Goal: Use online tool/utility: Utilize a website feature to perform a specific function

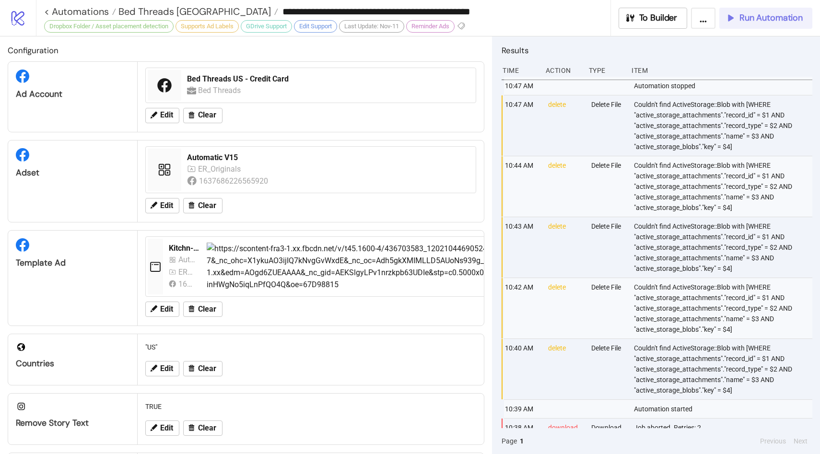
click at [765, 24] on button "Run Automation" at bounding box center [765, 18] width 93 height 21
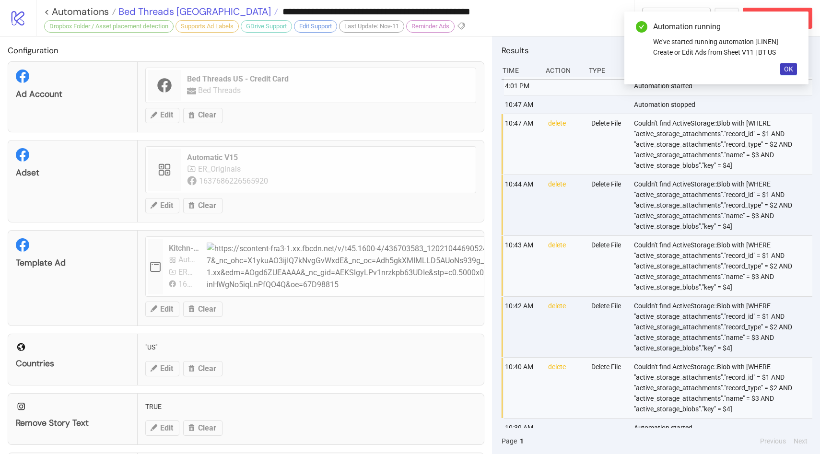
click at [178, 9] on span "Bed Threads [GEOGRAPHIC_DATA]" at bounding box center [193, 11] width 155 height 12
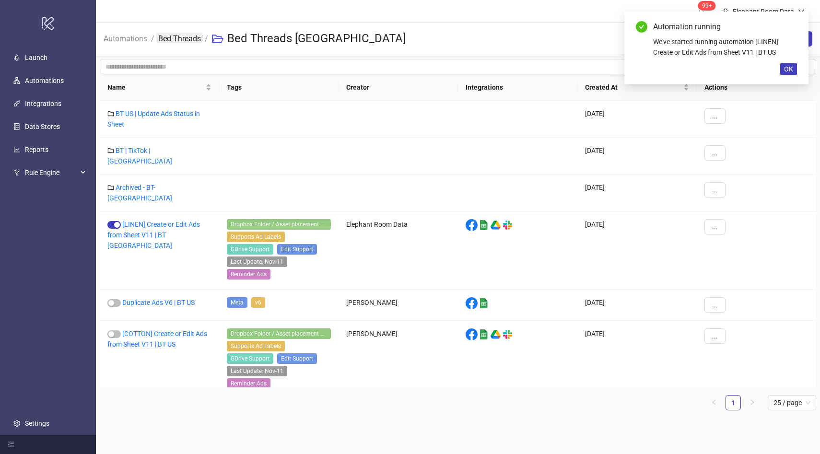
click at [188, 39] on link "Bed Threads" at bounding box center [179, 38] width 46 height 11
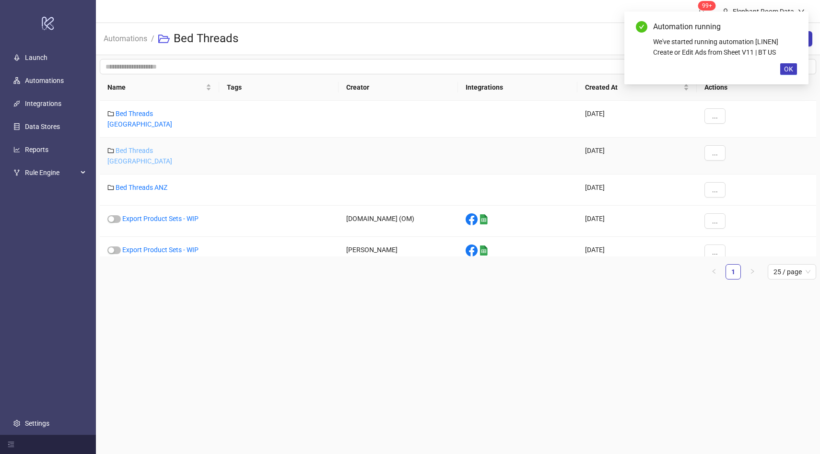
click at [154, 147] on link "Bed Threads [GEOGRAPHIC_DATA]" at bounding box center [139, 156] width 65 height 18
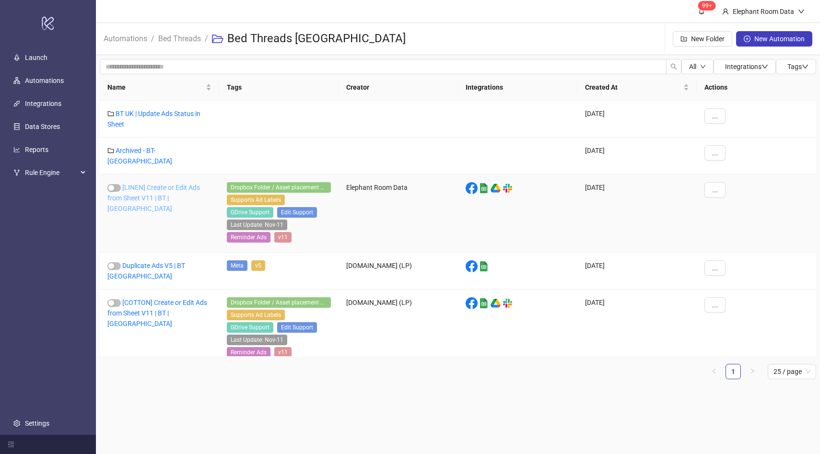
click at [167, 193] on link "[LINEN] Create or Edit Ads from Sheet V11 | BT | [GEOGRAPHIC_DATA]" at bounding box center [153, 198] width 93 height 29
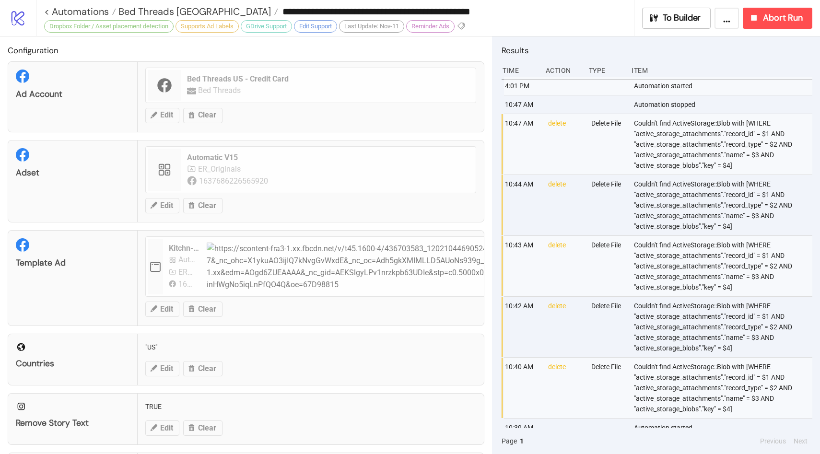
type input "**********"
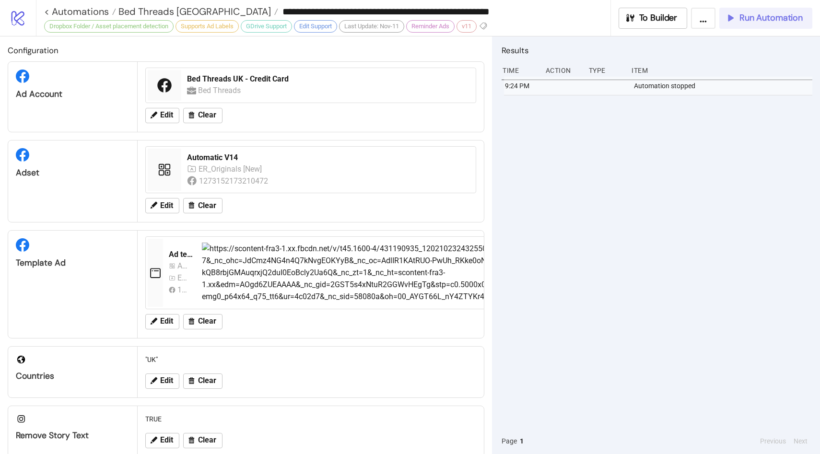
click at [756, 25] on button "Run Automation" at bounding box center [765, 18] width 93 height 21
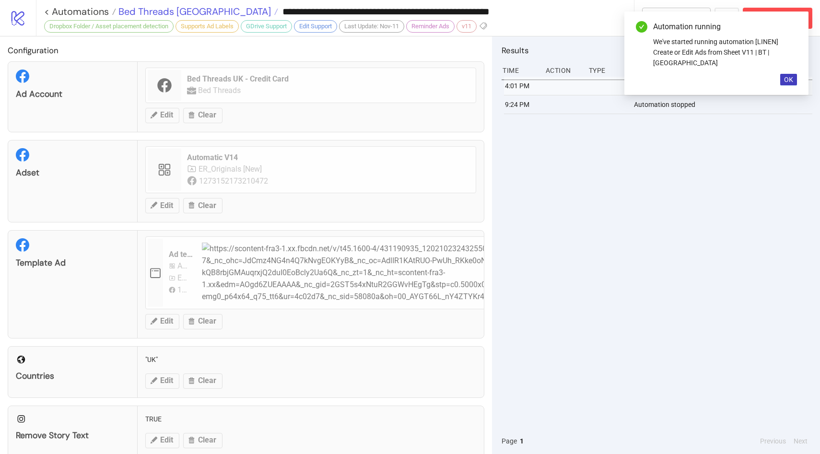
click at [151, 15] on span "Bed Threads [GEOGRAPHIC_DATA]" at bounding box center [193, 11] width 155 height 12
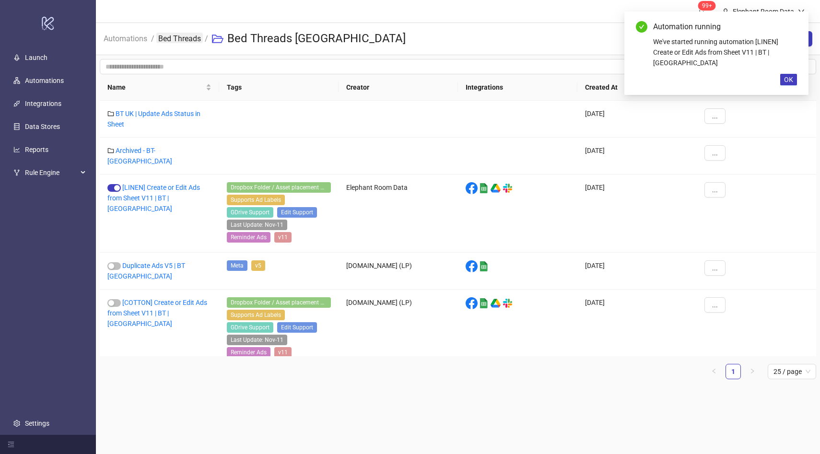
click at [176, 42] on link "Bed Threads" at bounding box center [179, 38] width 46 height 11
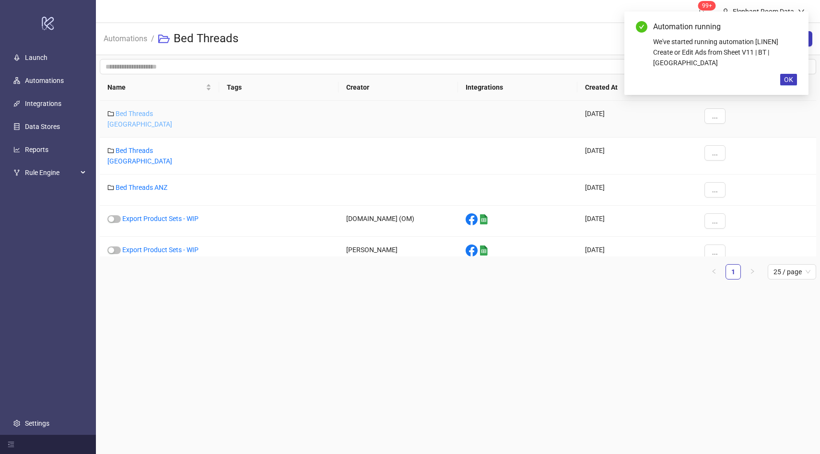
click at [160, 112] on link "Bed Threads [GEOGRAPHIC_DATA]" at bounding box center [139, 119] width 65 height 18
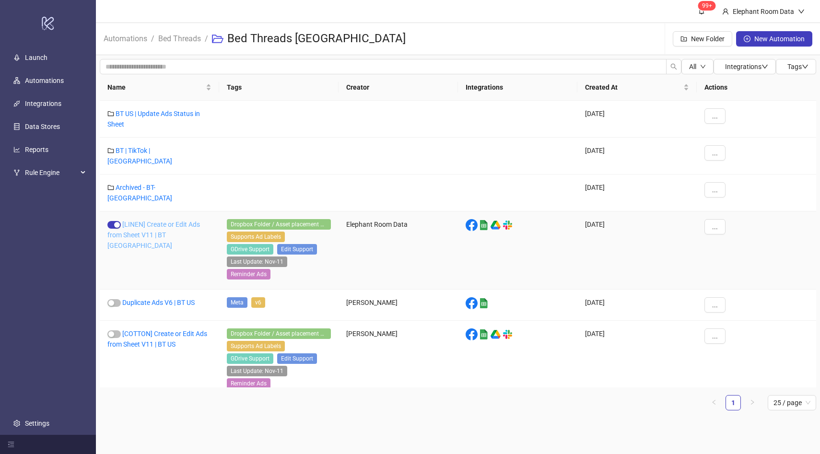
click at [172, 221] on link "[LINEN] Create or Edit Ads from Sheet V11 | BT [GEOGRAPHIC_DATA]" at bounding box center [153, 235] width 93 height 29
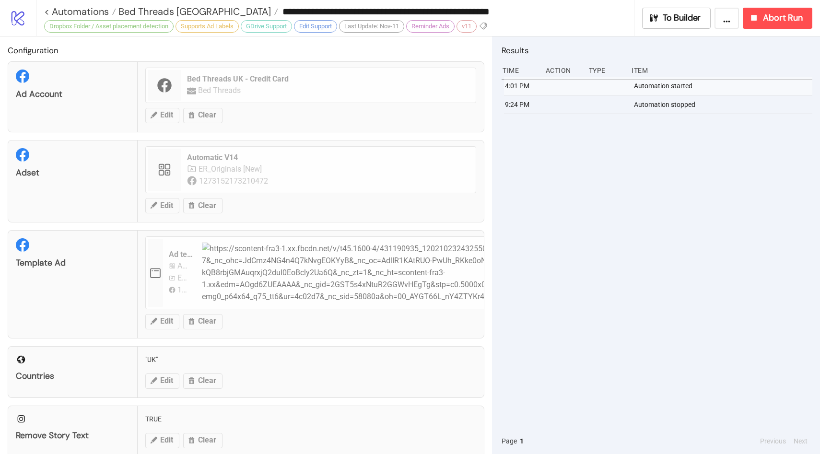
type input "**********"
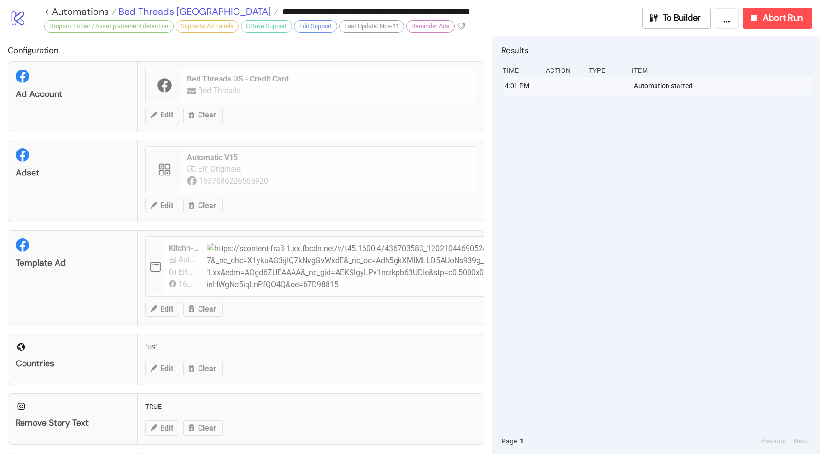
click at [170, 10] on span "Bed Threads [GEOGRAPHIC_DATA]" at bounding box center [193, 11] width 155 height 12
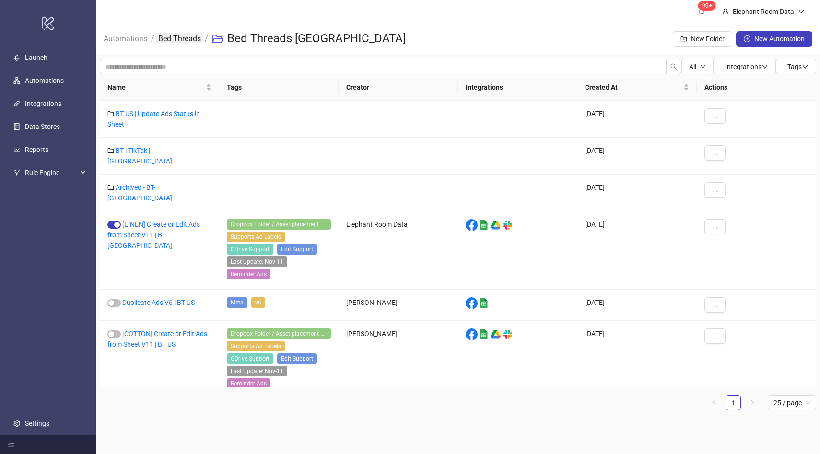
click at [178, 41] on link "Bed Threads" at bounding box center [179, 38] width 46 height 11
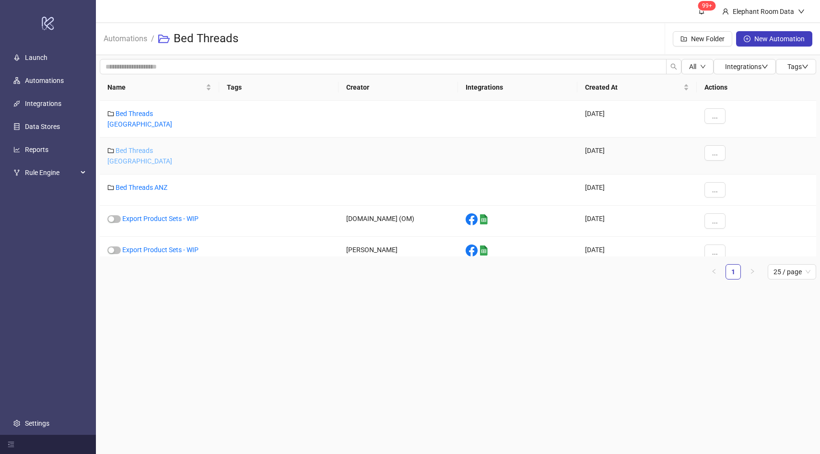
click at [149, 147] on link "Bed Threads [GEOGRAPHIC_DATA]" at bounding box center [139, 156] width 65 height 18
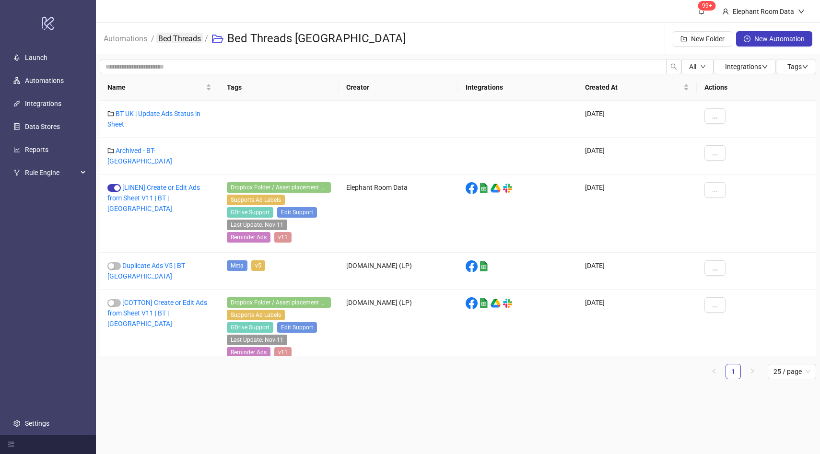
click at [178, 33] on link "Bed Threads" at bounding box center [179, 38] width 46 height 11
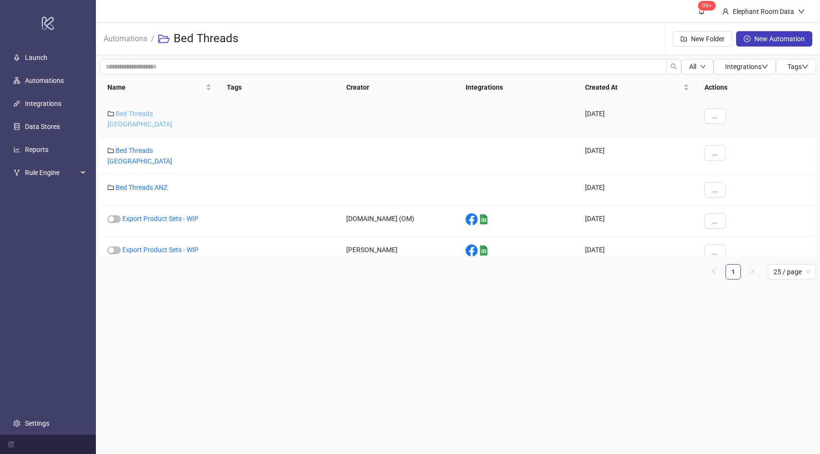
click at [160, 113] on link "Bed Threads [GEOGRAPHIC_DATA]" at bounding box center [139, 119] width 65 height 18
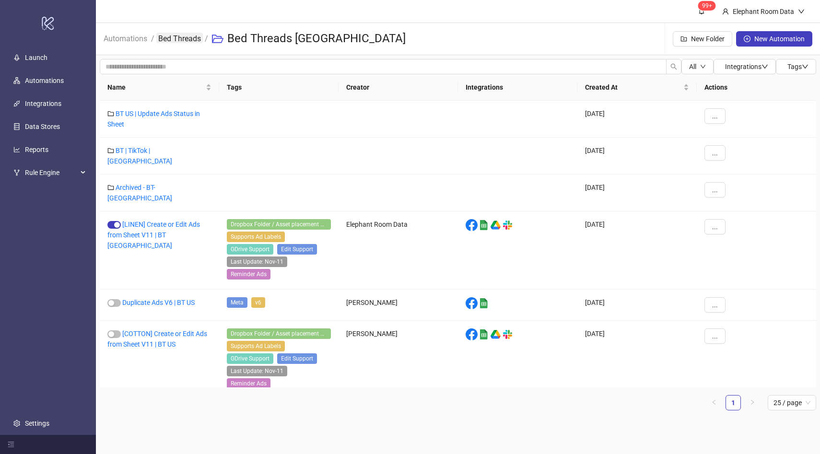
click at [193, 41] on link "Bed Threads" at bounding box center [179, 38] width 46 height 11
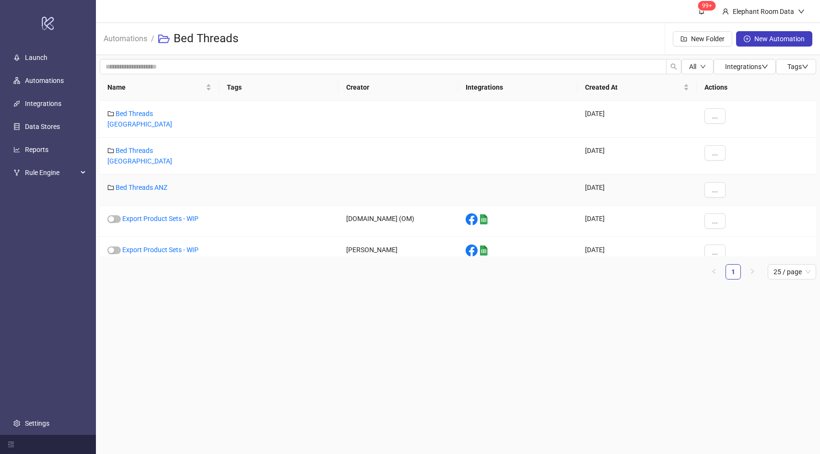
click at [164, 183] on div "Bed Threads ANZ" at bounding box center [159, 189] width 119 height 31
click at [163, 184] on link "Bed Threads ANZ" at bounding box center [142, 188] width 52 height 8
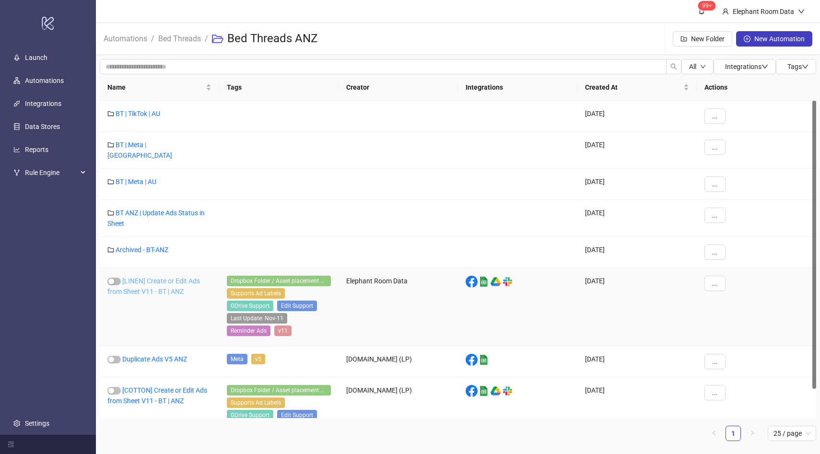
click at [163, 277] on link "[LINEN] Create or Edit Ads from Sheet V11 - BT | ANZ" at bounding box center [153, 286] width 93 height 18
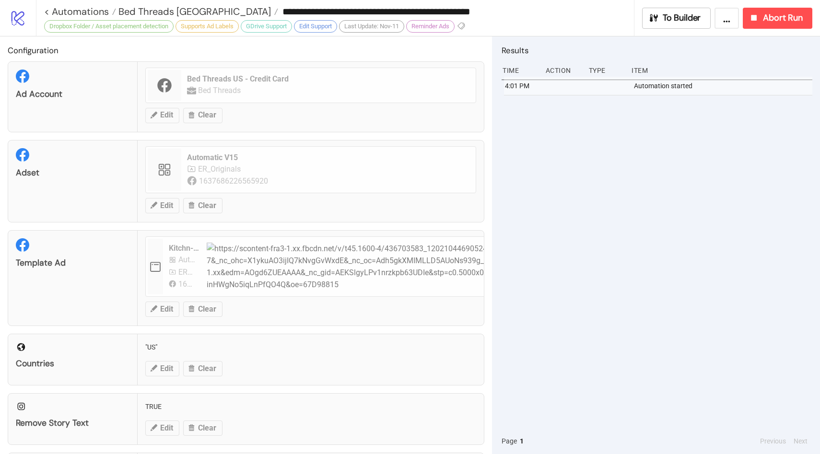
type input "**********"
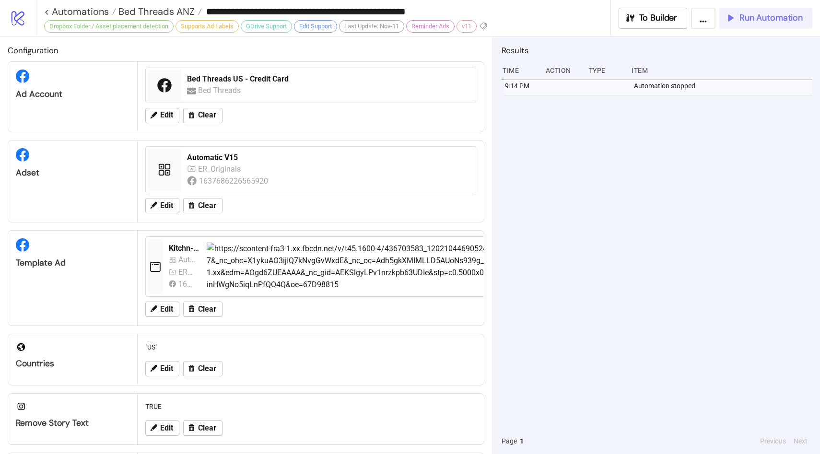
click at [765, 28] on button "Run Automation" at bounding box center [765, 18] width 93 height 21
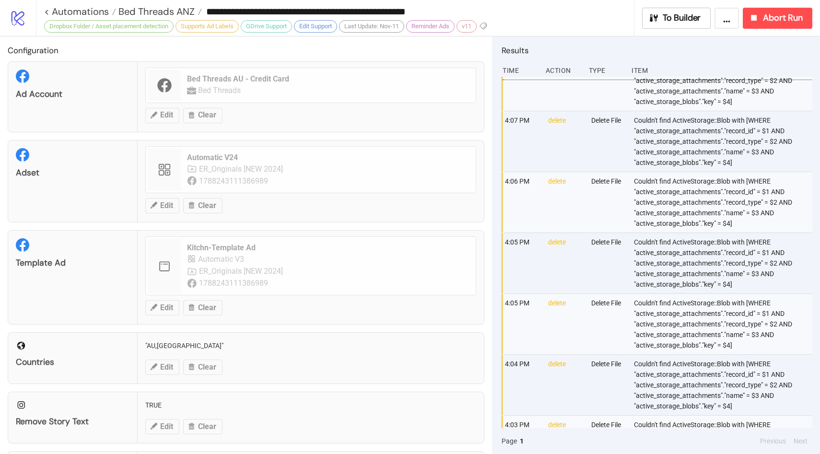
scroll to position [599, 0]
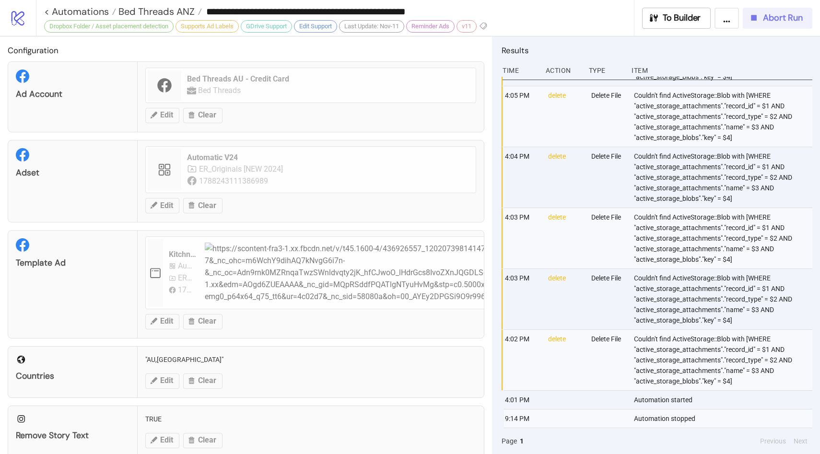
click at [781, 23] on button "Abort Run" at bounding box center [778, 18] width 70 height 21
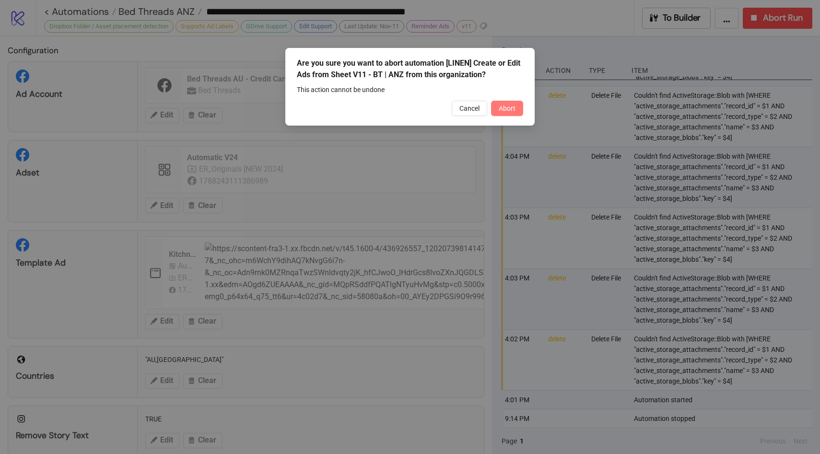
click at [520, 107] on button "Abort" at bounding box center [507, 108] width 32 height 15
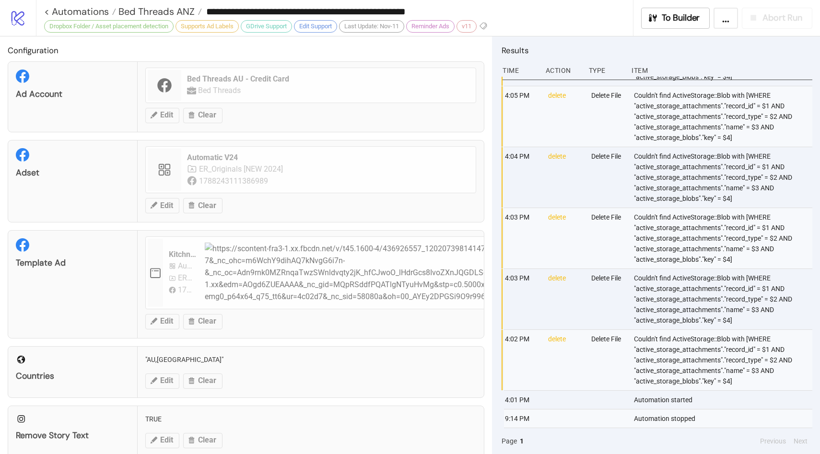
scroll to position [679, 0]
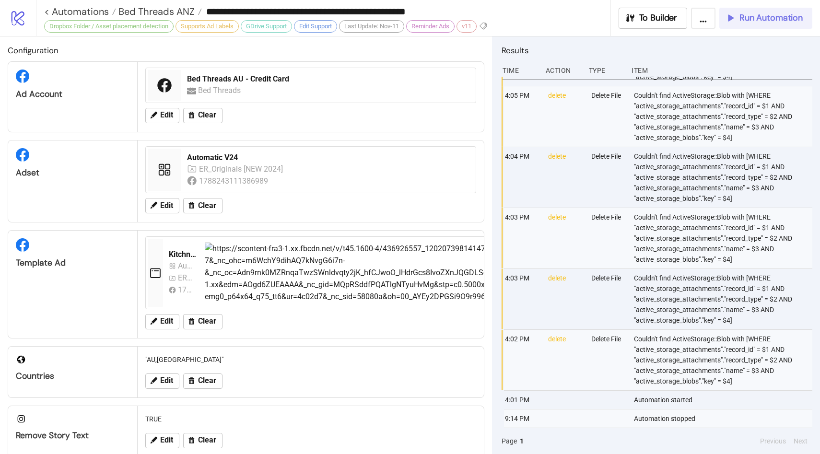
click at [770, 23] on button "Run Automation" at bounding box center [765, 18] width 93 height 21
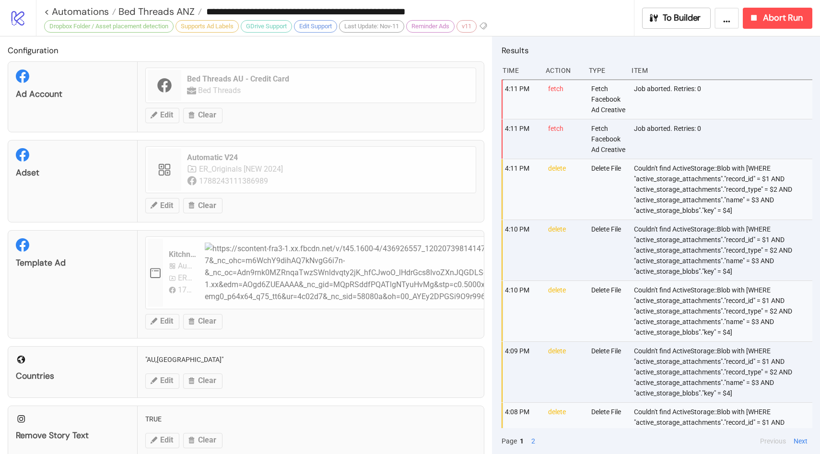
scroll to position [0, 0]
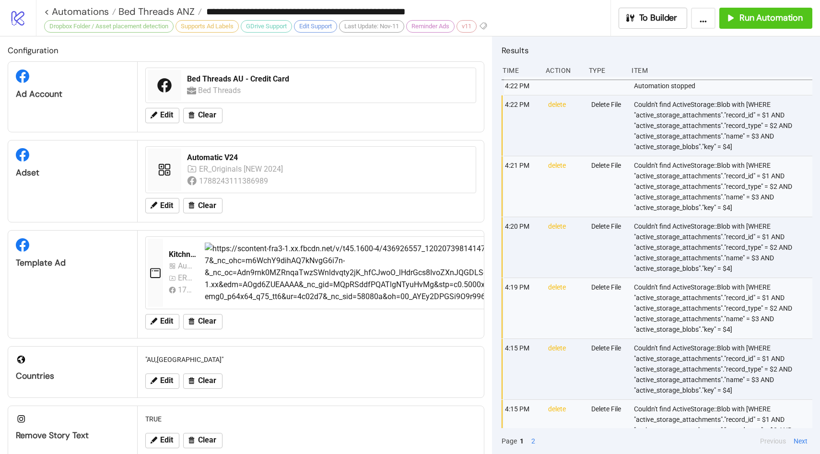
drag, startPoint x: 320, startPoint y: 165, endPoint x: 313, endPoint y: 109, distance: 57.0
click at [313, 110] on div "Configuration Ad Account Bed Threads AU - Credit Card Bed Threads Edit Clear Ad…" at bounding box center [246, 245] width 492 height 418
